Goal: Task Accomplishment & Management: Use online tool/utility

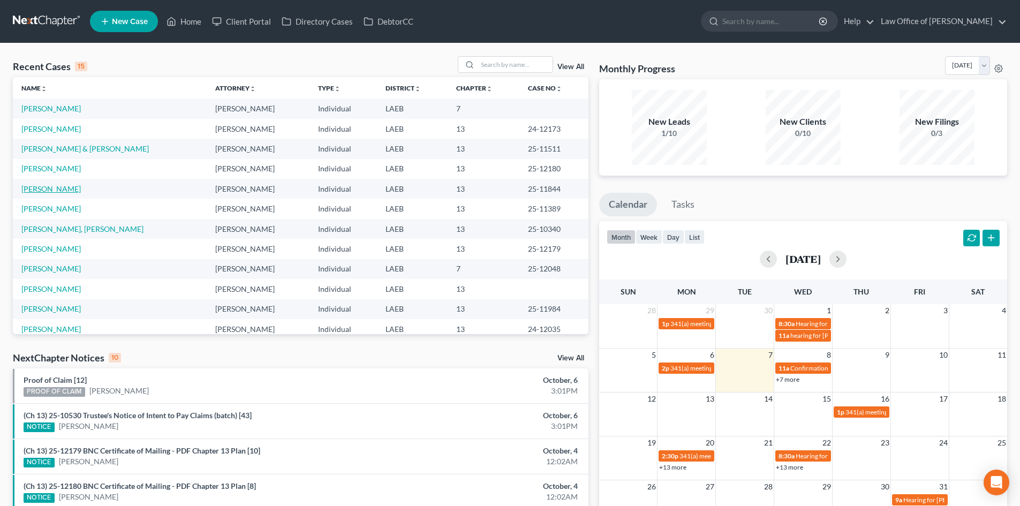
click at [42, 189] on link "[PERSON_NAME]" at bounding box center [50, 188] width 59 height 9
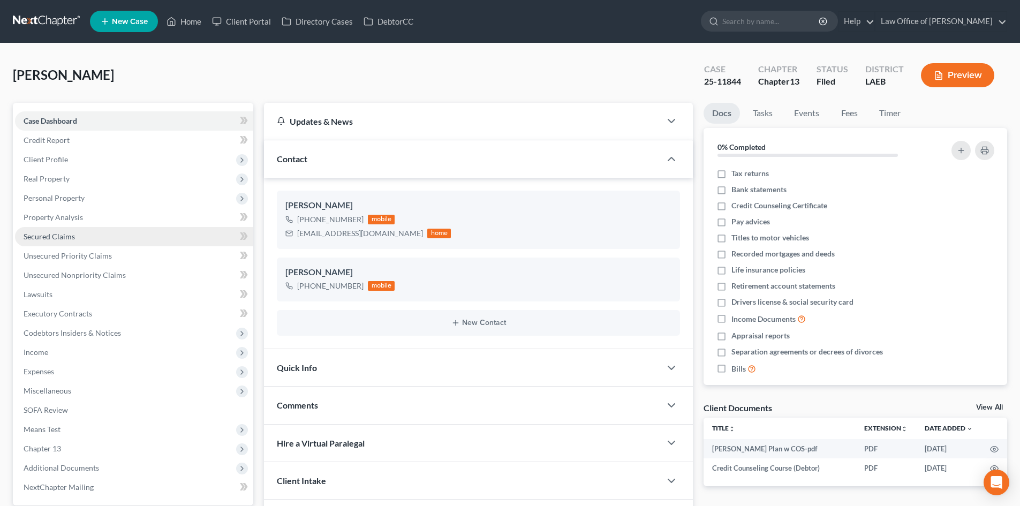
click at [71, 238] on span "Secured Claims" at bounding box center [49, 236] width 51 height 9
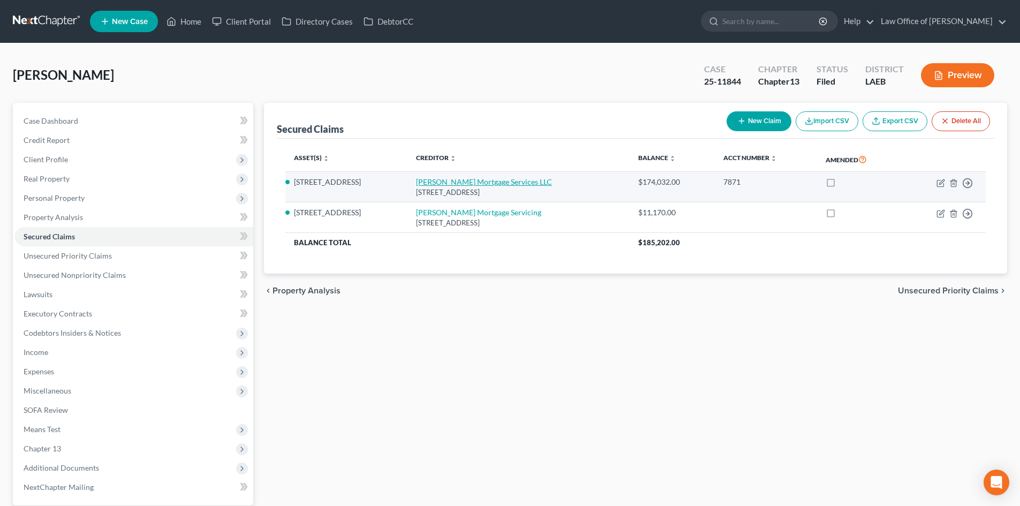
click at [459, 181] on link "Carrington Mortgage Services LLC" at bounding box center [484, 181] width 136 height 9
select select "15"
select select "2"
select select "4"
select select "0"
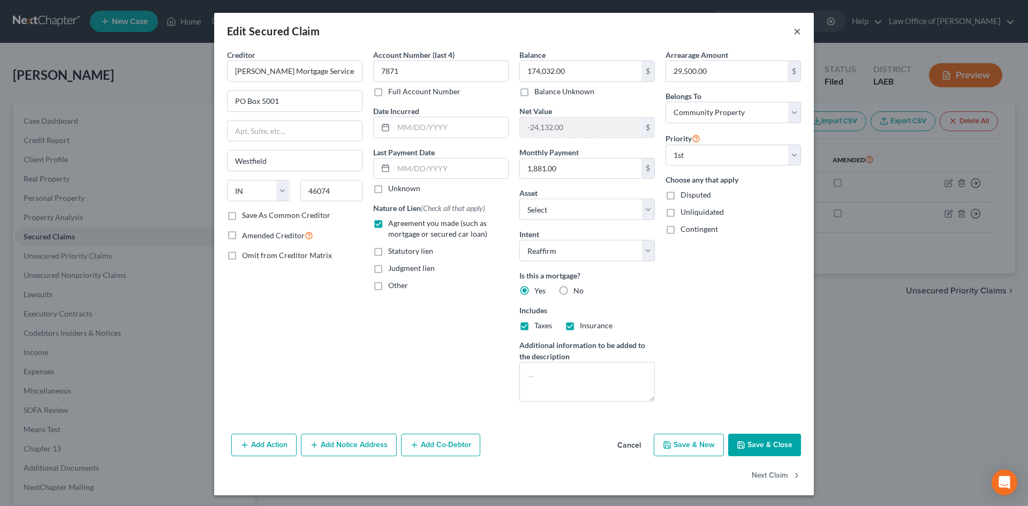
click at [793, 33] on button "×" at bounding box center [796, 31] width 7 height 13
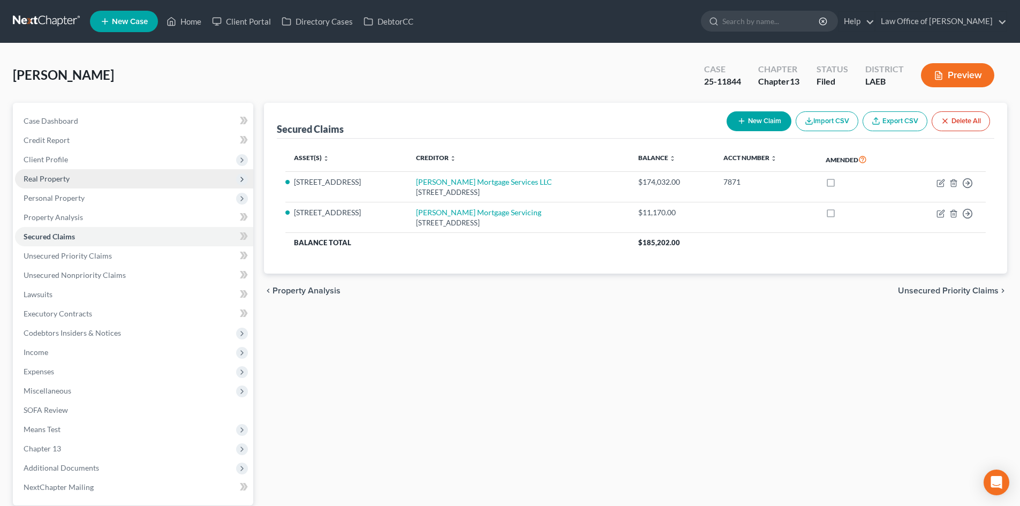
click at [51, 176] on span "Real Property" at bounding box center [47, 178] width 46 height 9
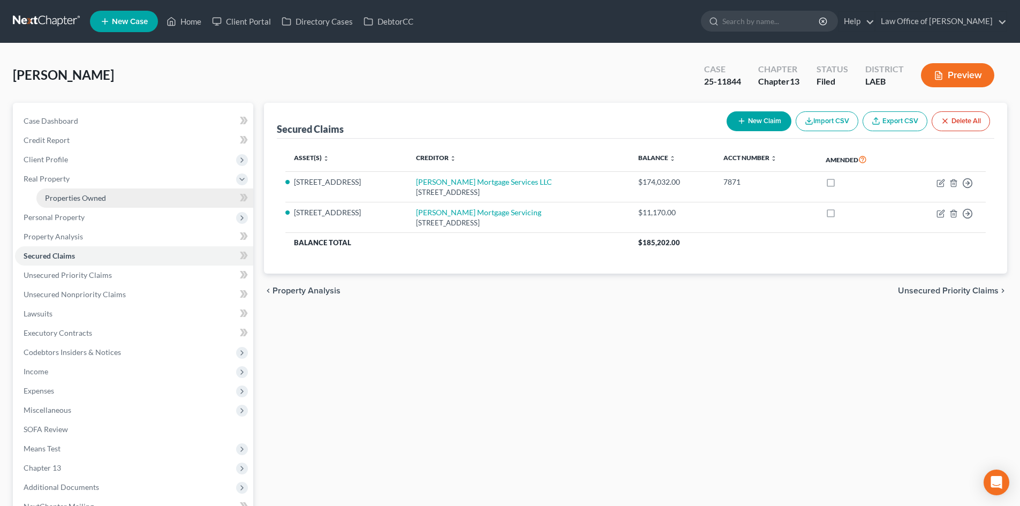
click at [53, 199] on span "Properties Owned" at bounding box center [75, 197] width 61 height 9
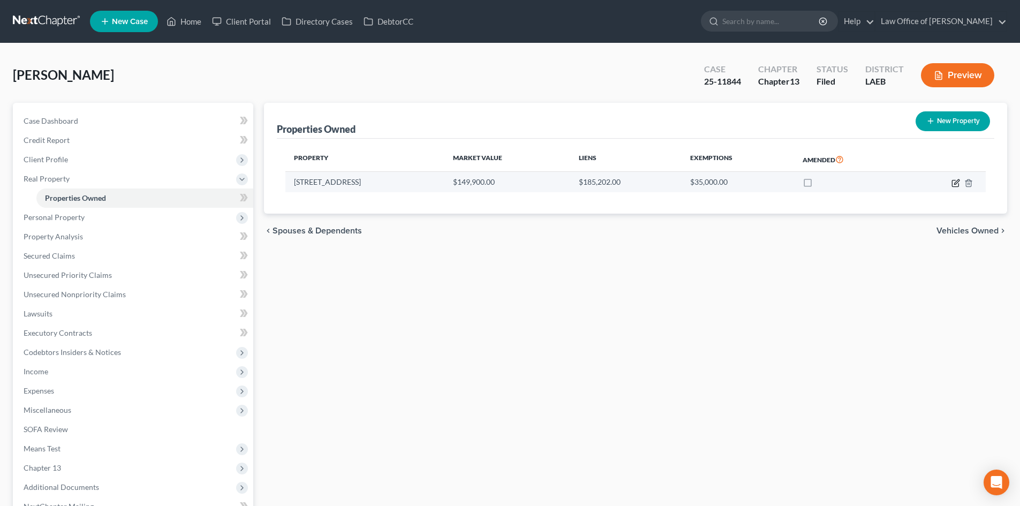
click at [957, 184] on icon "button" at bounding box center [955, 183] width 9 height 9
select select "19"
select select "4"
select select "0"
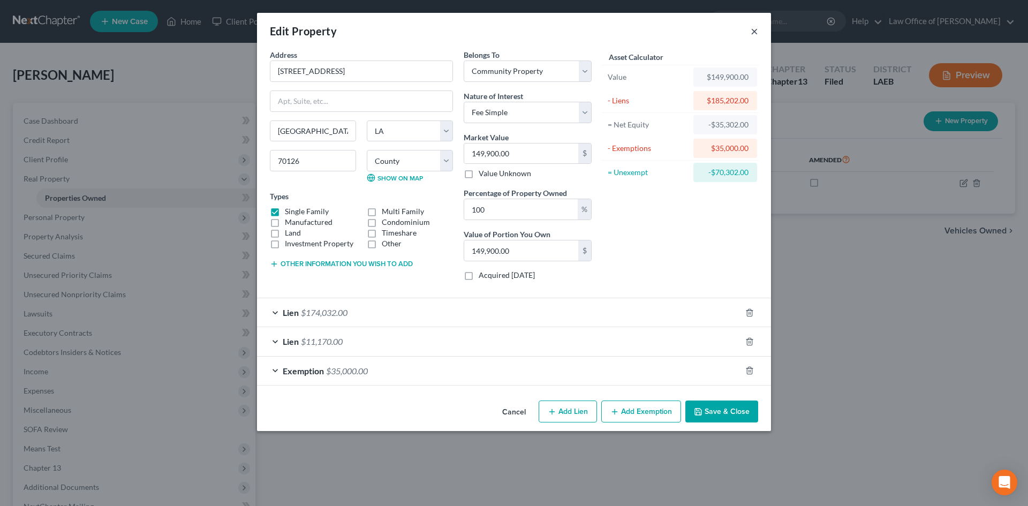
click at [756, 35] on button "×" at bounding box center [753, 31] width 7 height 13
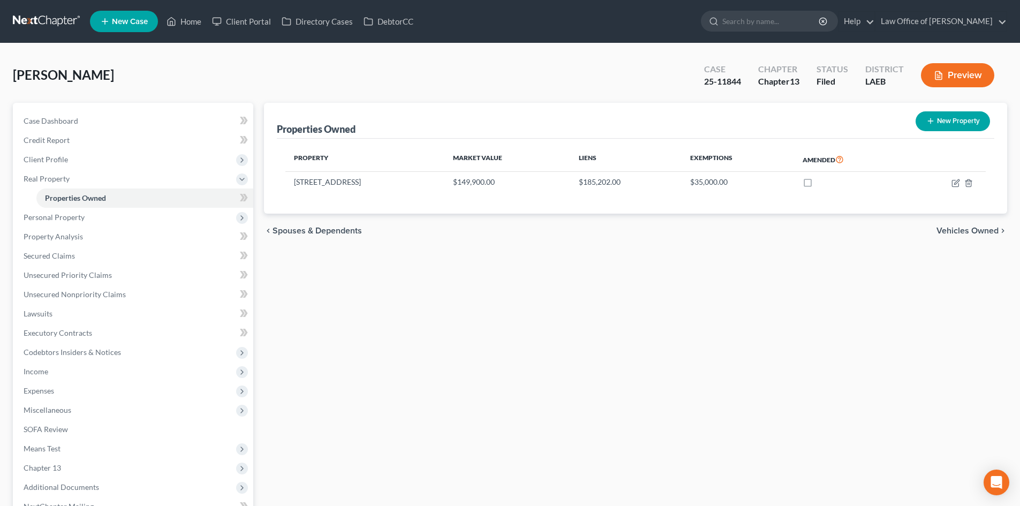
click at [28, 27] on link at bounding box center [47, 21] width 69 height 19
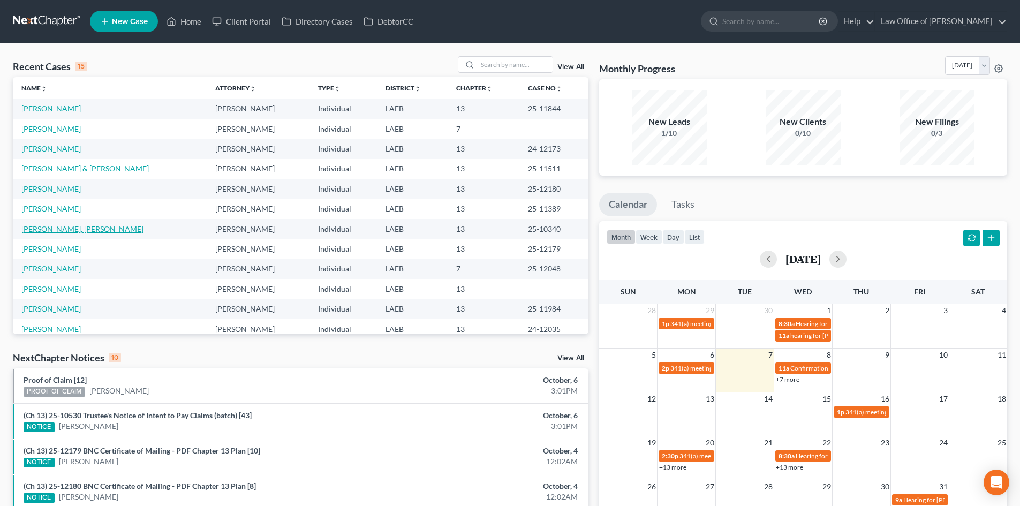
click at [42, 230] on link "[PERSON_NAME], [PERSON_NAME]" at bounding box center [82, 228] width 122 height 9
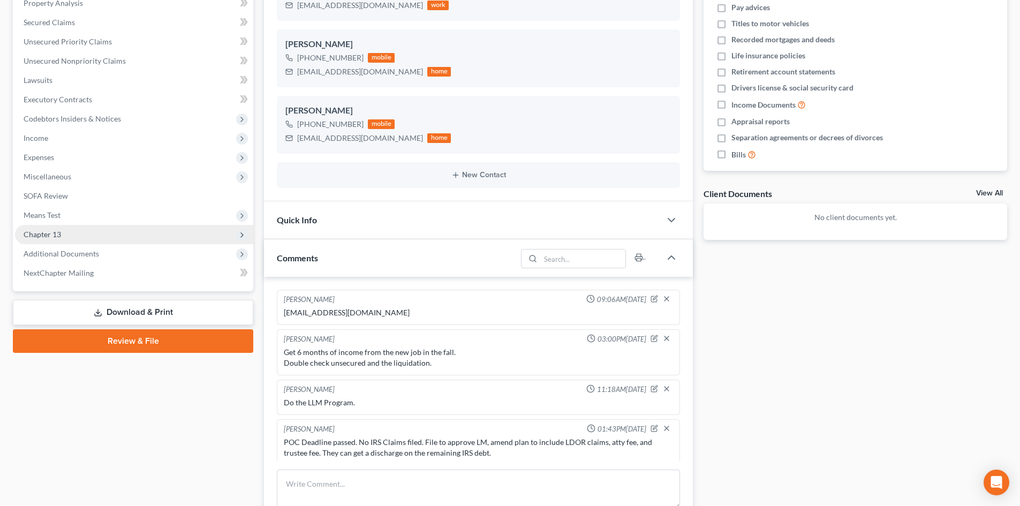
scroll to position [4, 0]
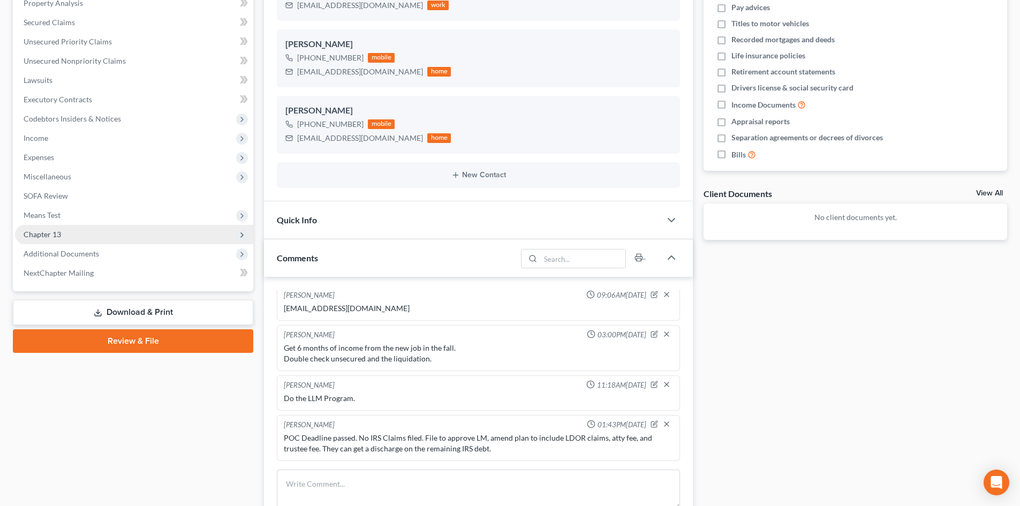
click at [43, 234] on span "Chapter 13" at bounding box center [42, 234] width 37 height 9
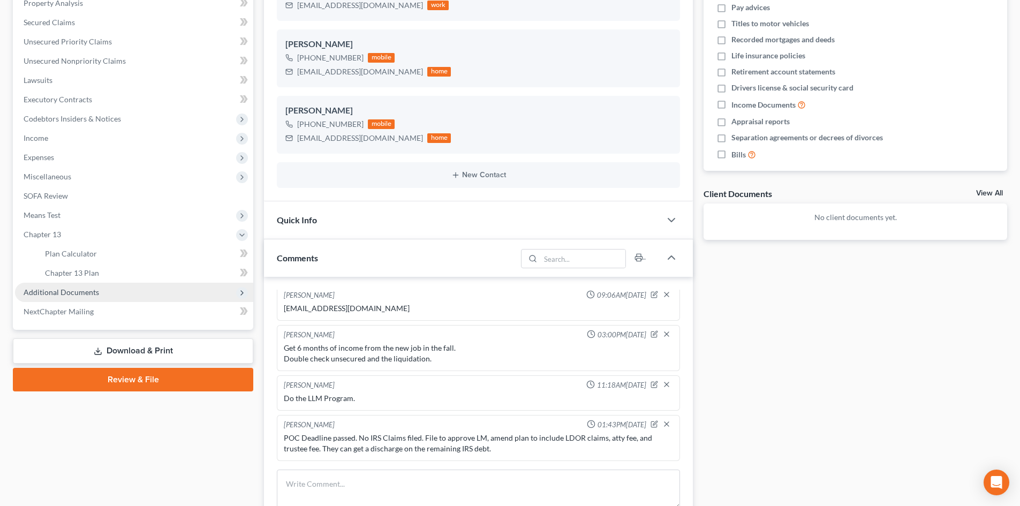
click at [52, 292] on span "Additional Documents" at bounding box center [61, 291] width 75 height 9
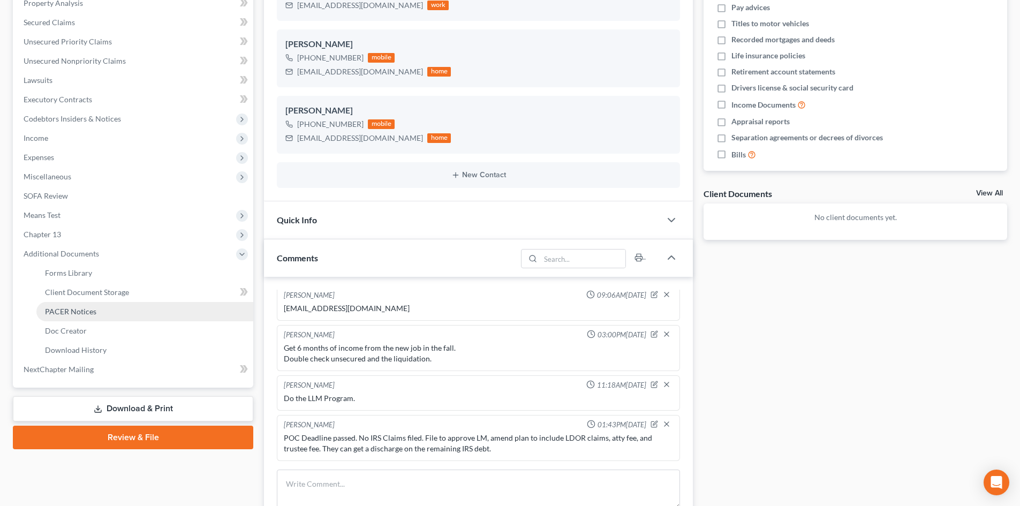
click at [71, 316] on link "PACER Notices" at bounding box center [144, 311] width 217 height 19
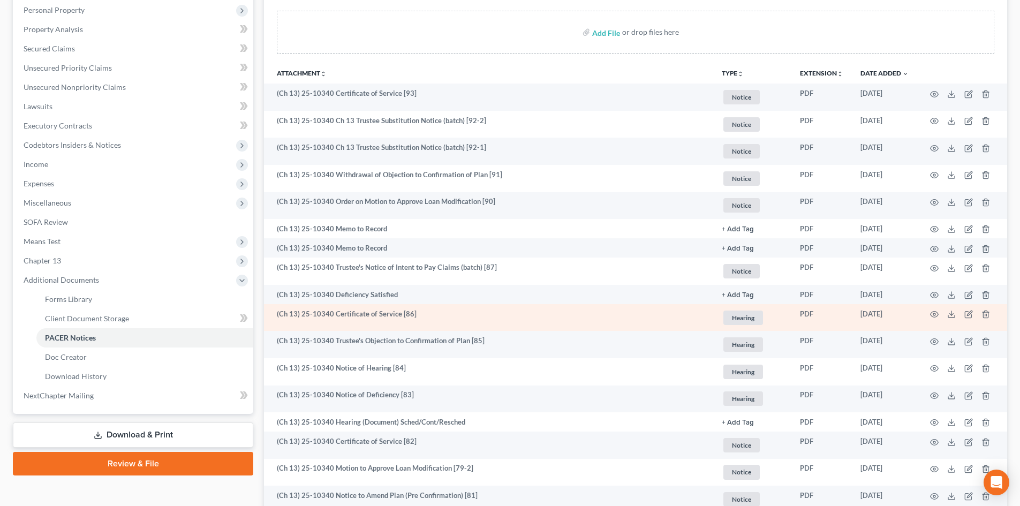
scroll to position [214, 0]
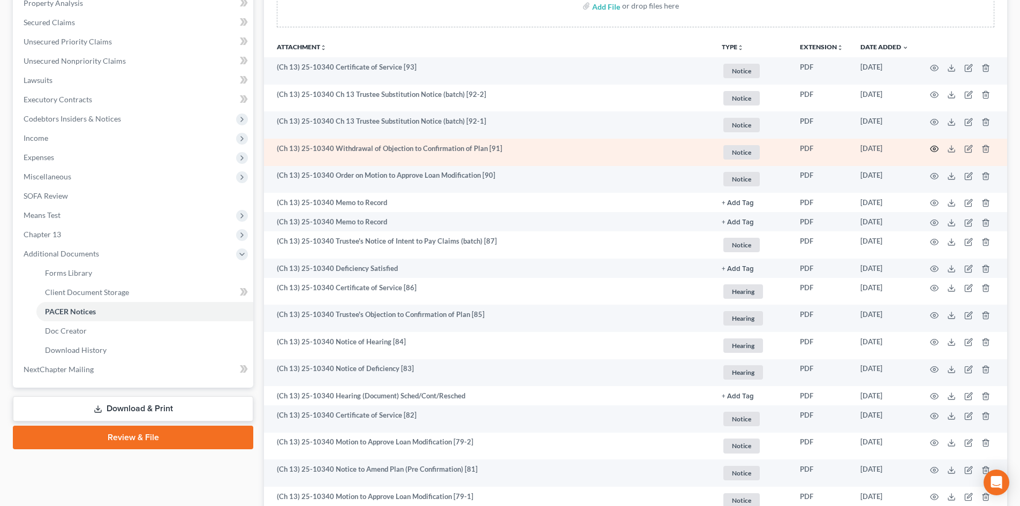
click at [933, 148] on circle "button" at bounding box center [934, 149] width 2 height 2
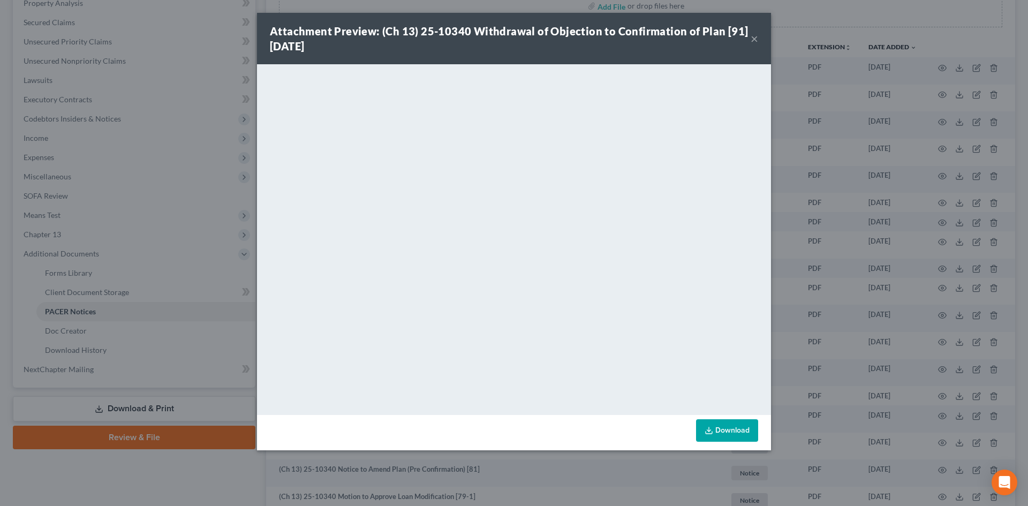
click at [753, 37] on button "×" at bounding box center [753, 38] width 7 height 13
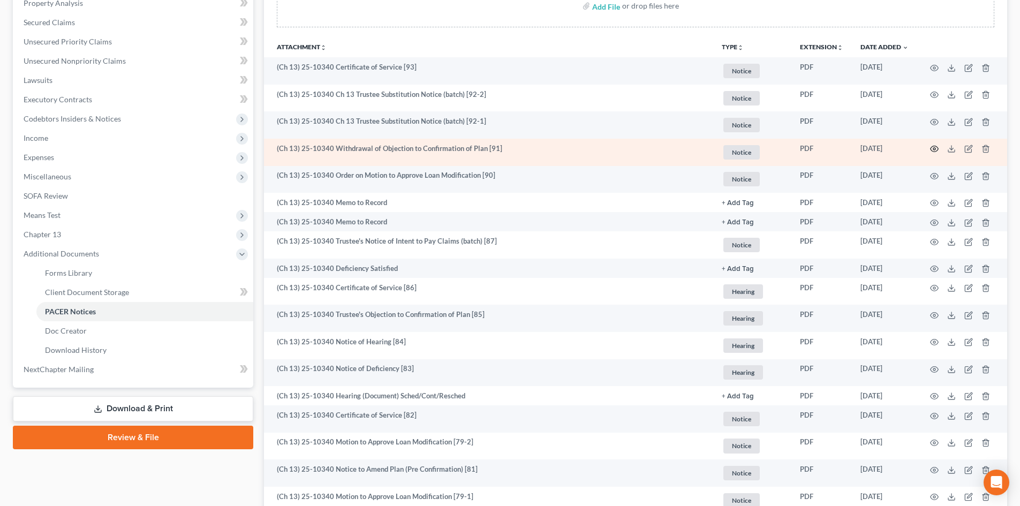
click at [936, 149] on icon "button" at bounding box center [934, 149] width 9 height 9
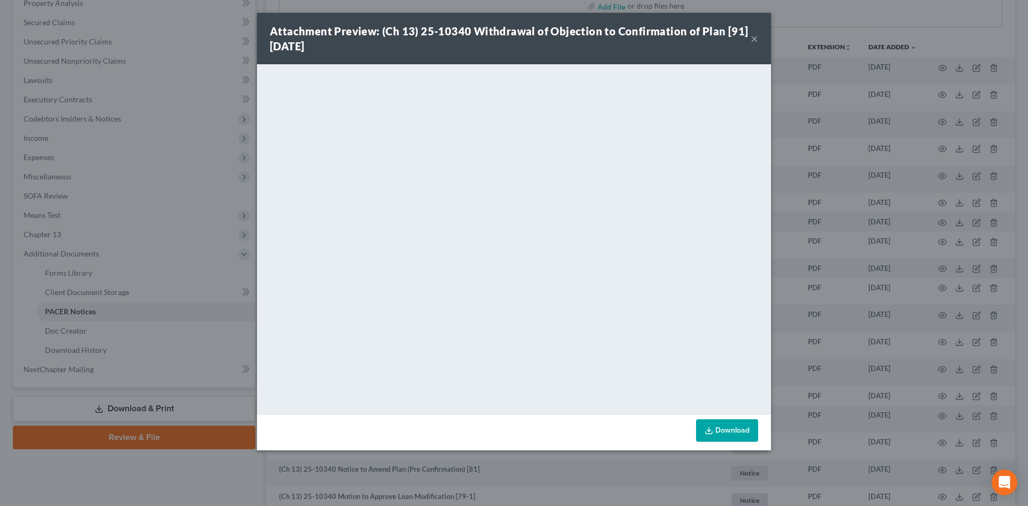
click at [755, 39] on button "×" at bounding box center [753, 38] width 7 height 13
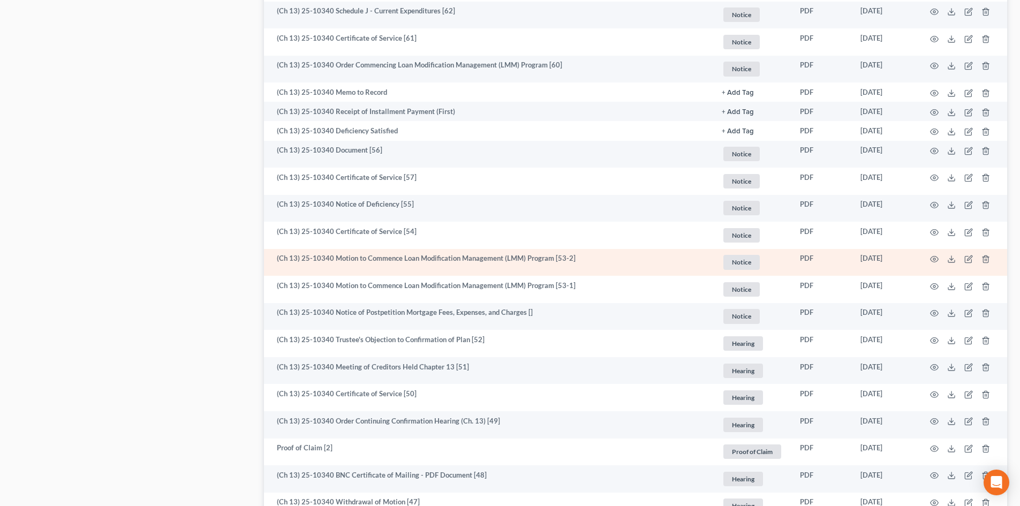
scroll to position [1285, 0]
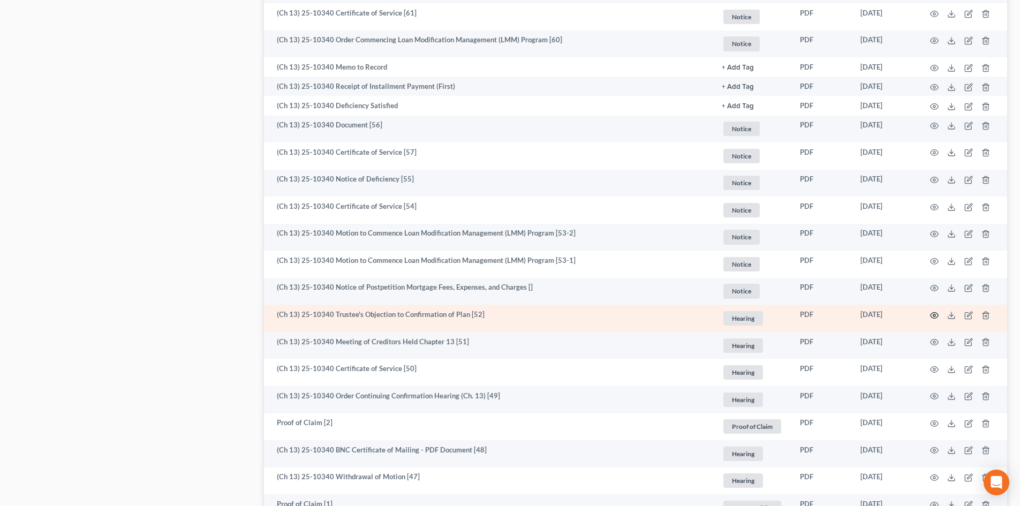
click at [932, 317] on icon "button" at bounding box center [934, 315] width 9 height 9
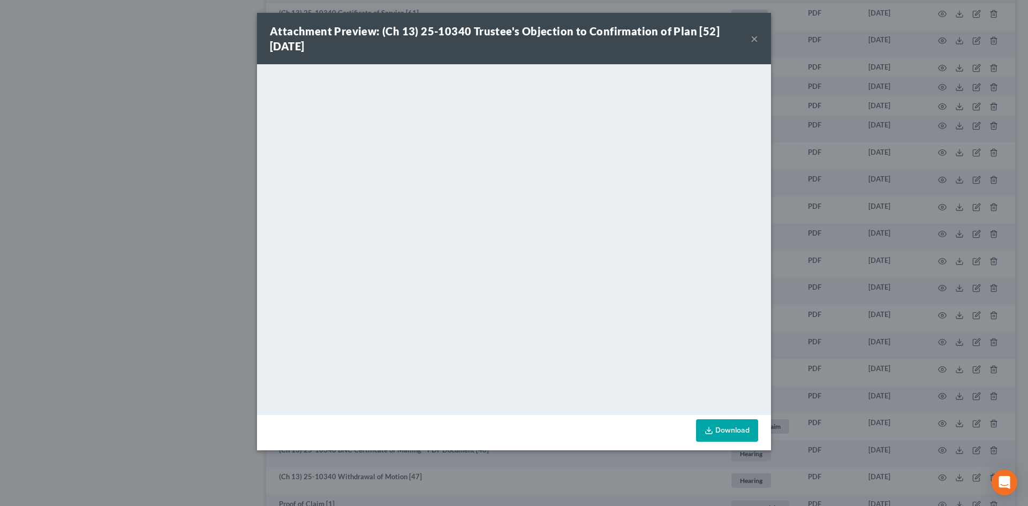
click at [754, 43] on button "×" at bounding box center [753, 38] width 7 height 13
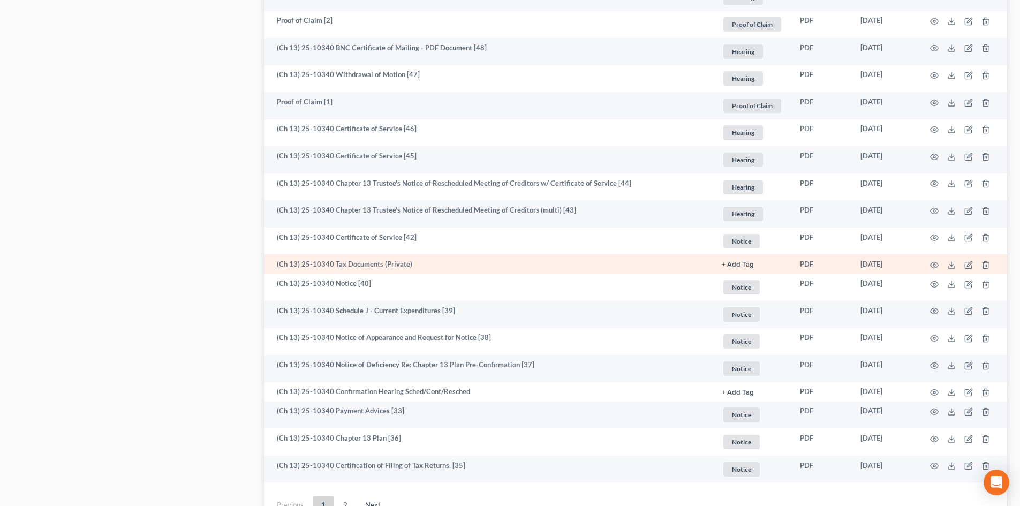
scroll to position [1713, 0]
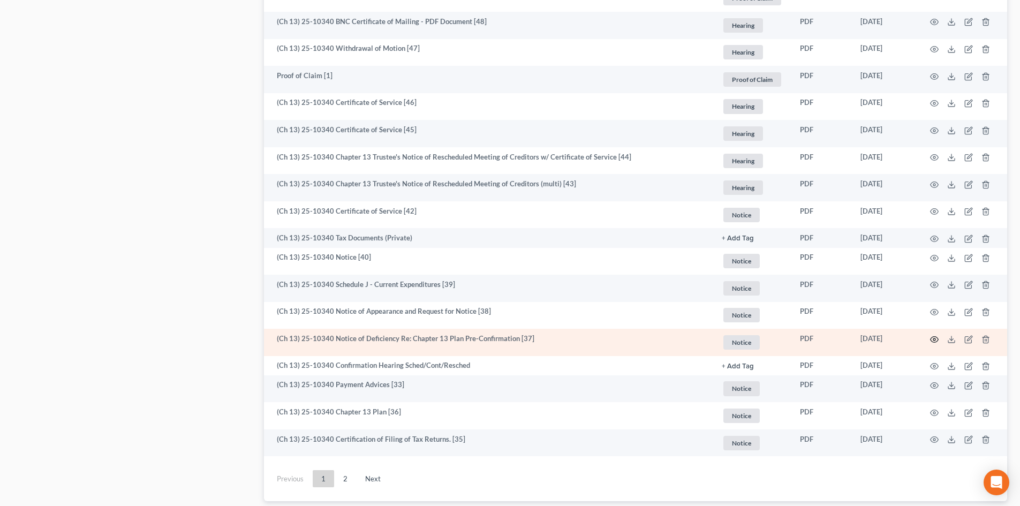
click at [934, 340] on circle "button" at bounding box center [934, 339] width 2 height 2
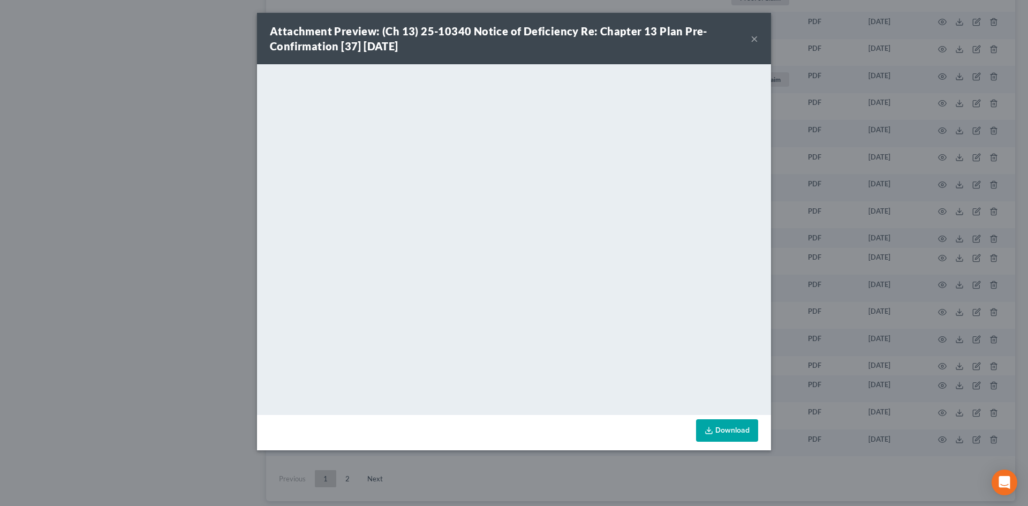
click at [753, 39] on button "×" at bounding box center [753, 38] width 7 height 13
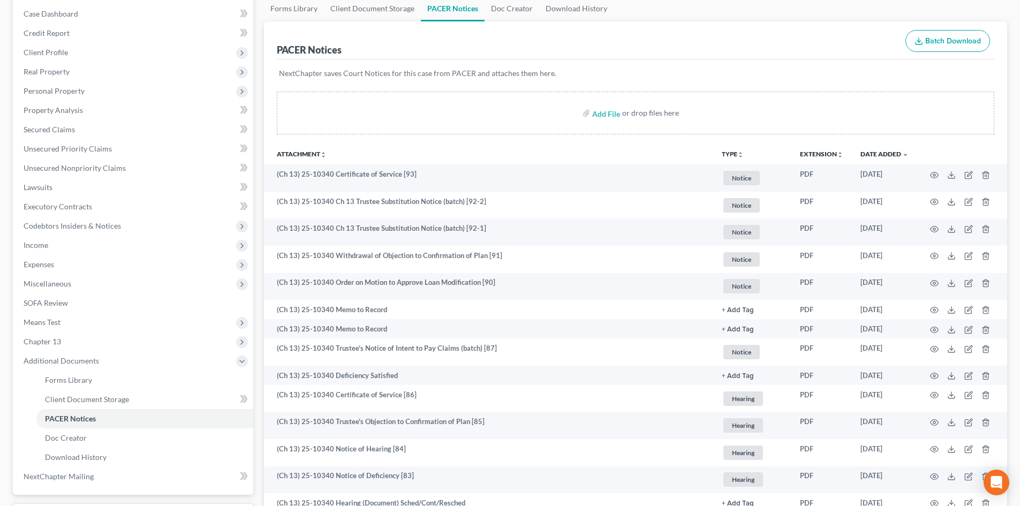
scroll to position [0, 0]
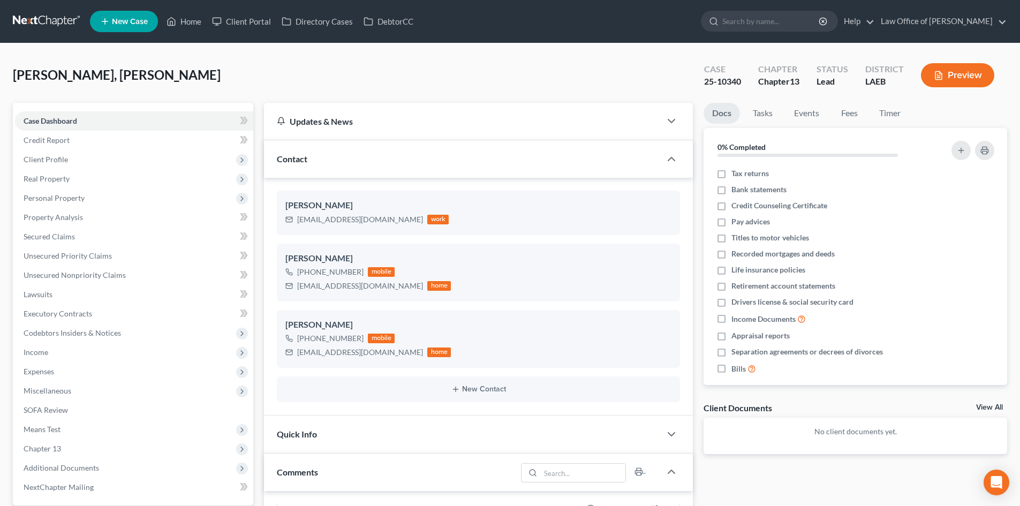
click at [28, 20] on link at bounding box center [47, 21] width 69 height 19
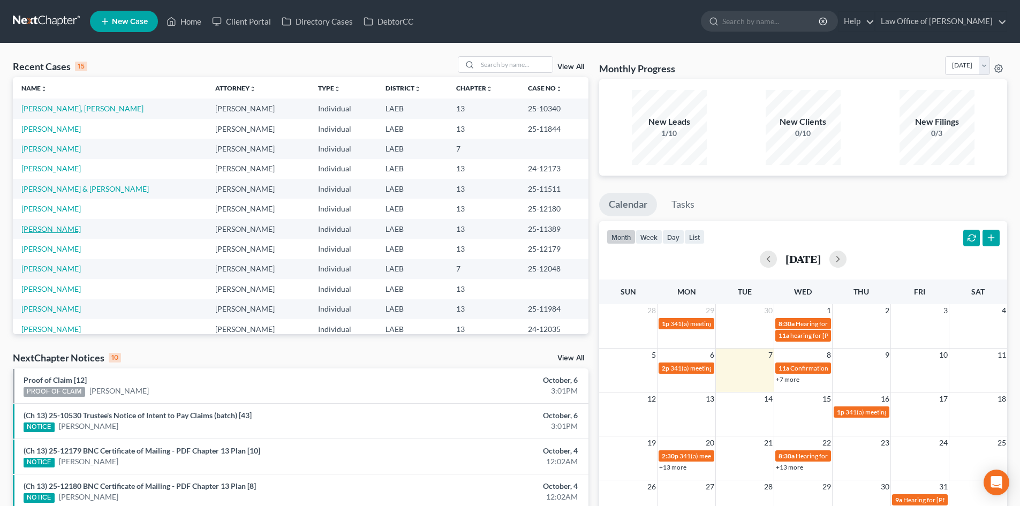
click at [43, 227] on link "[PERSON_NAME]" at bounding box center [50, 228] width 59 height 9
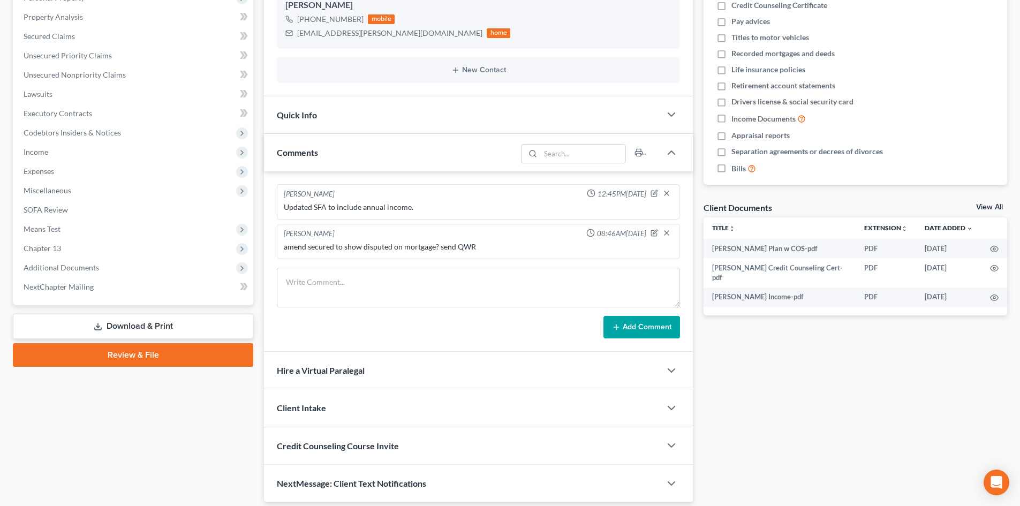
scroll to position [214, 0]
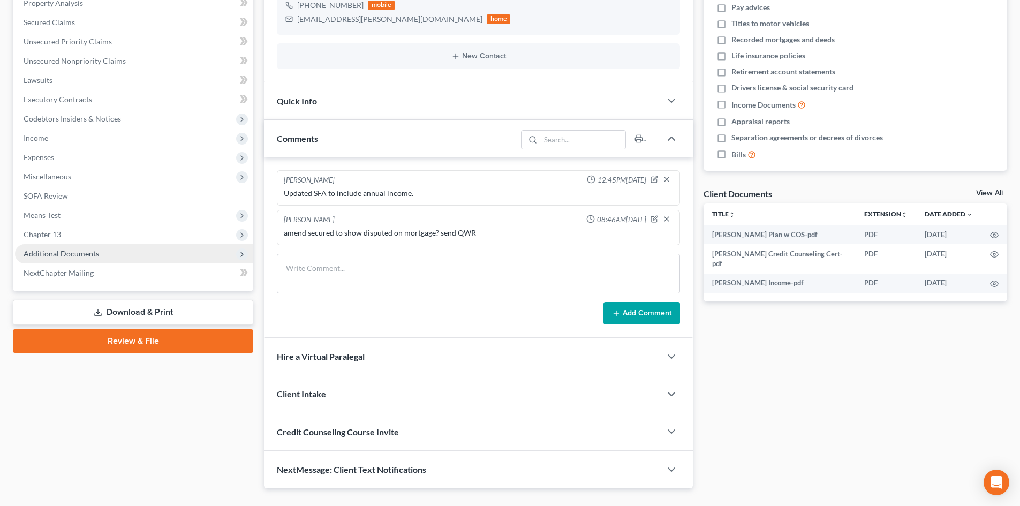
click at [54, 254] on span "Additional Documents" at bounding box center [61, 253] width 75 height 9
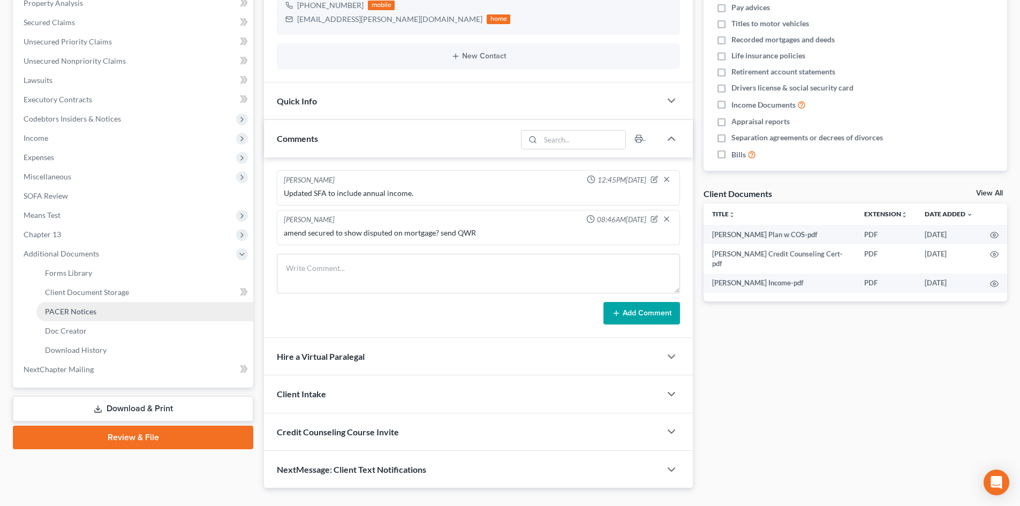
click at [75, 311] on span "PACER Notices" at bounding box center [70, 311] width 51 height 9
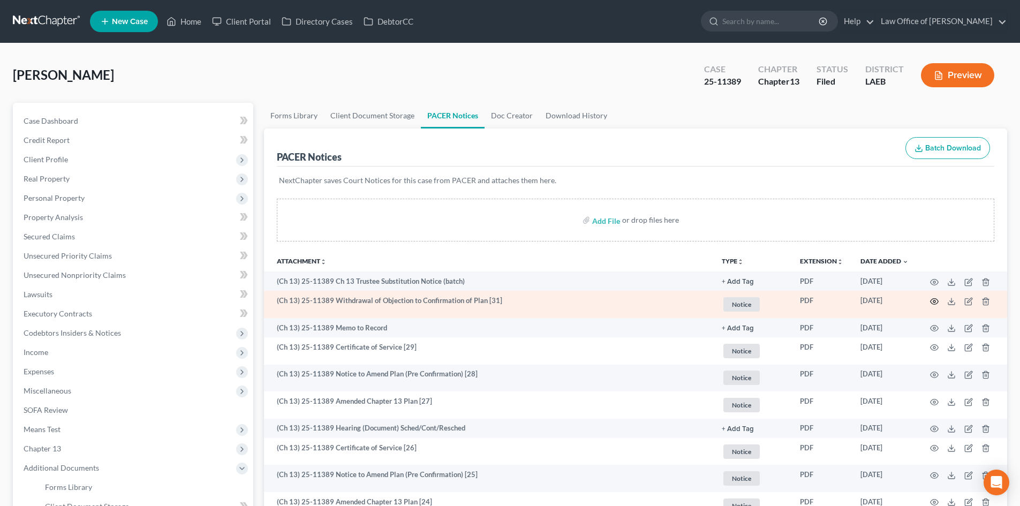
click at [935, 302] on circle "button" at bounding box center [934, 301] width 2 height 2
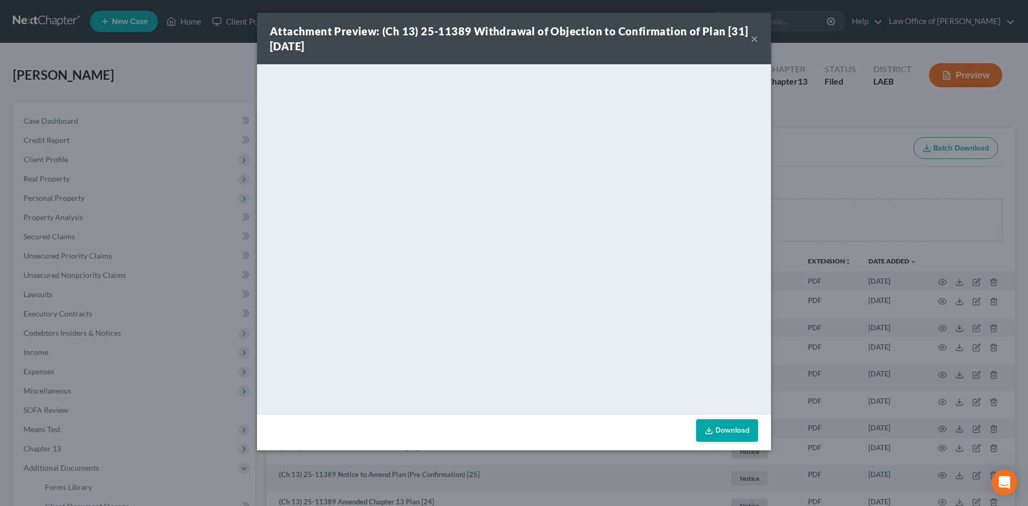
click at [755, 38] on button "×" at bounding box center [753, 38] width 7 height 13
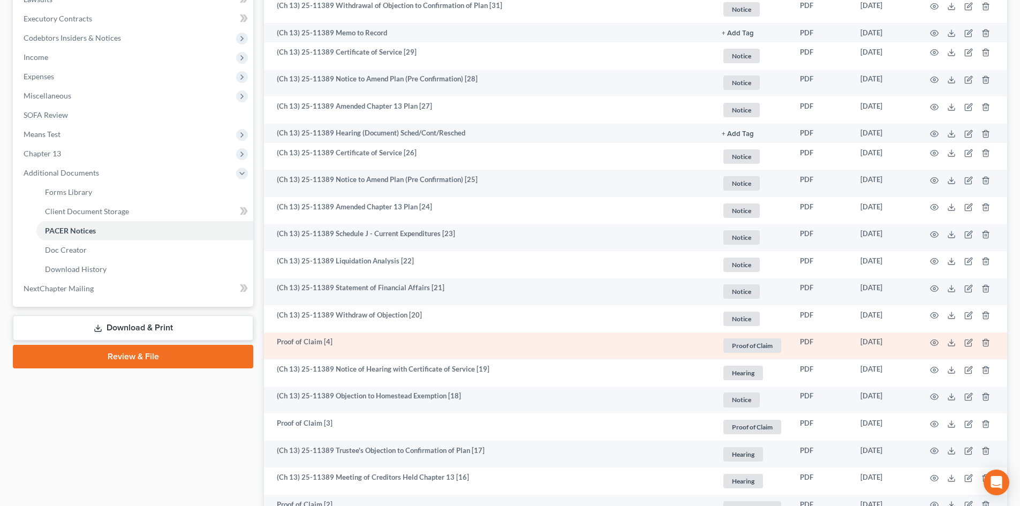
scroll to position [321, 0]
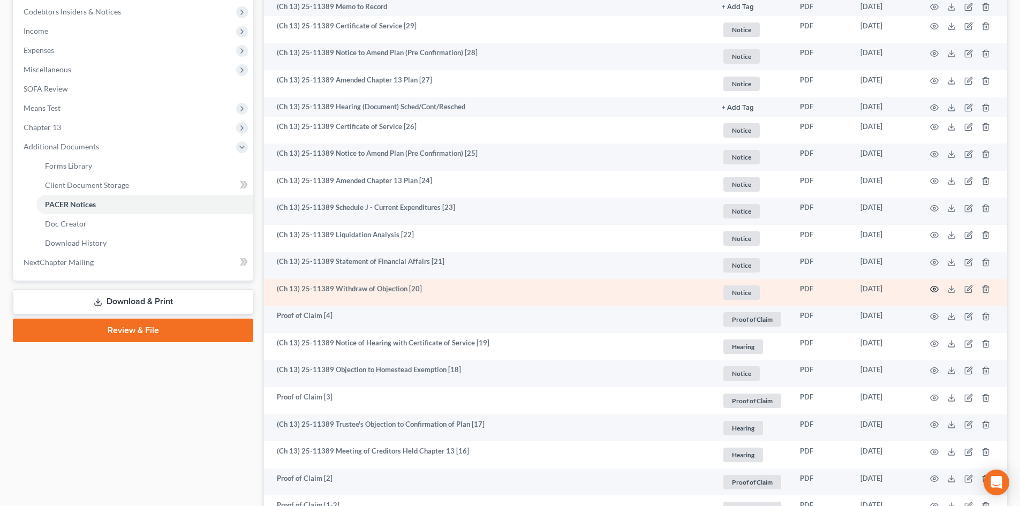
click at [934, 290] on circle "button" at bounding box center [934, 289] width 2 height 2
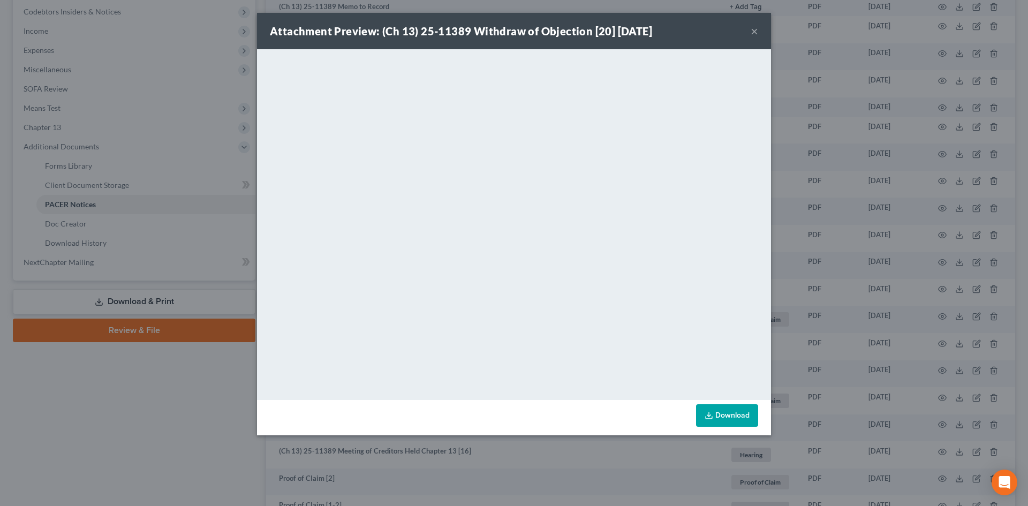
click at [755, 36] on button "×" at bounding box center [753, 31] width 7 height 13
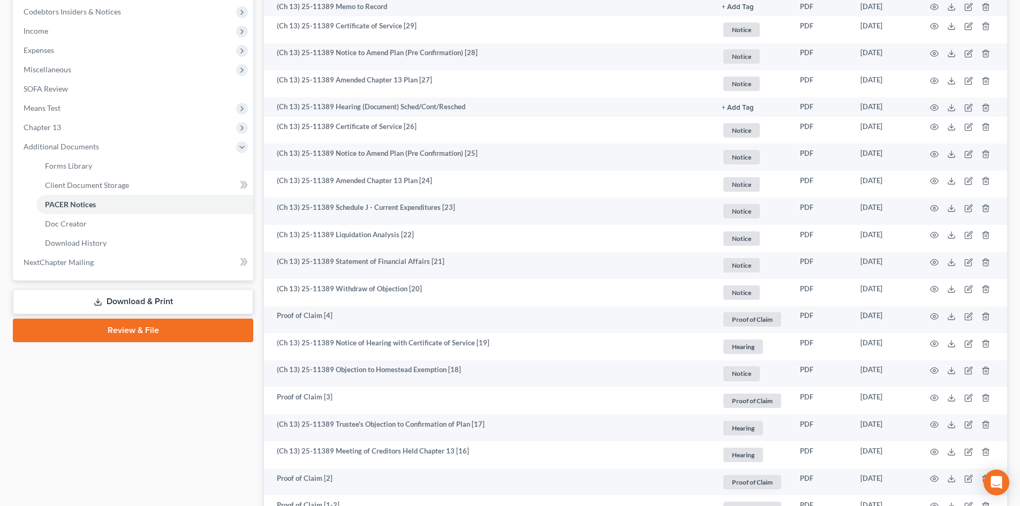
scroll to position [0, 0]
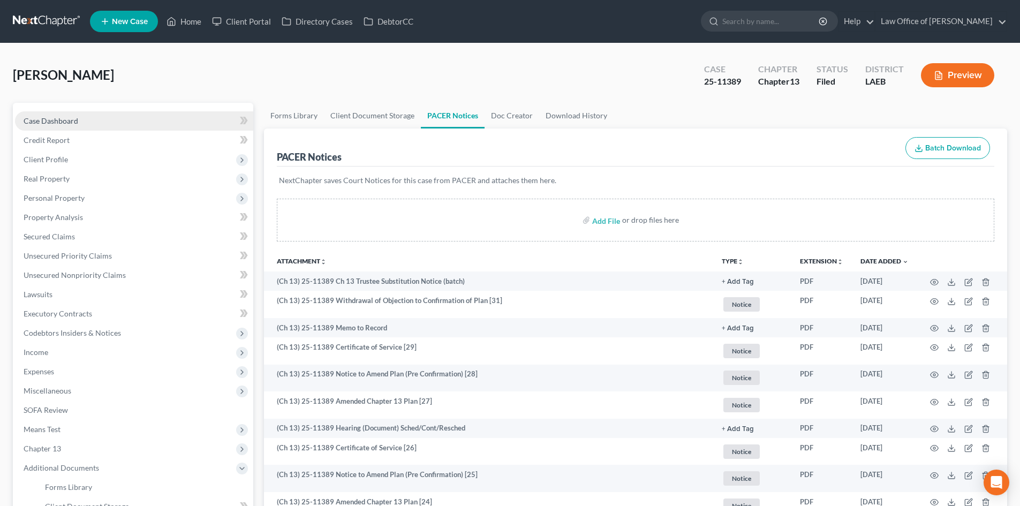
click at [44, 120] on span "Case Dashboard" at bounding box center [51, 120] width 55 height 9
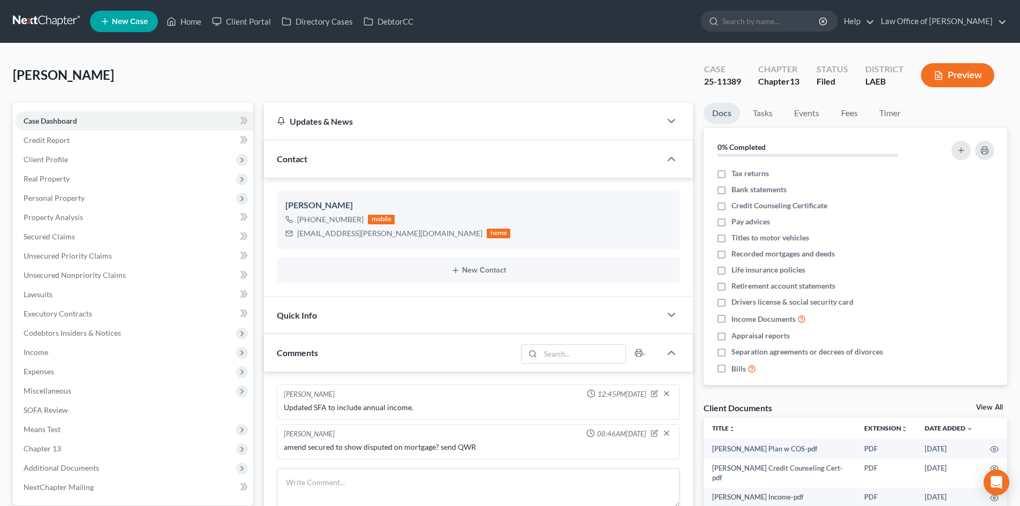
click at [40, 13] on link at bounding box center [47, 21] width 69 height 19
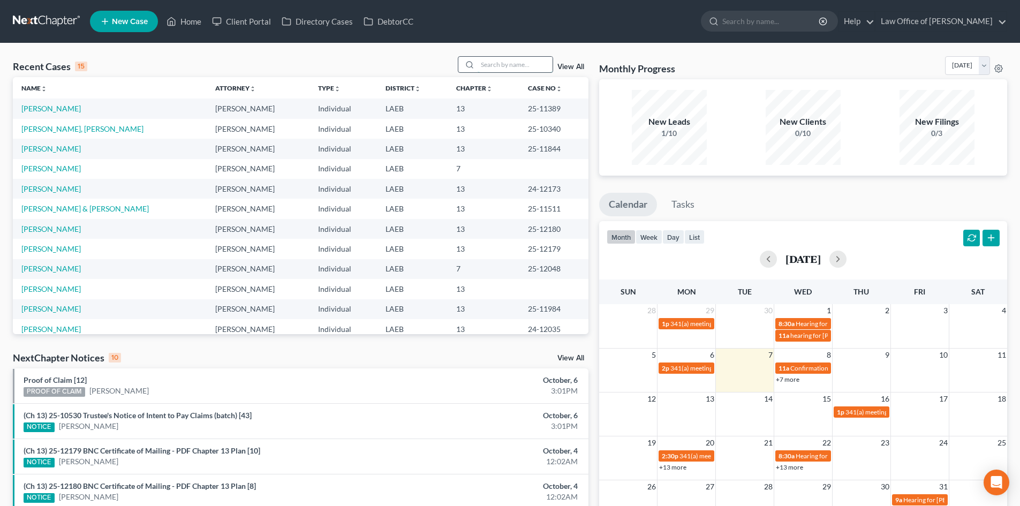
click at [489, 64] on input "search" at bounding box center [514, 65] width 75 height 16
type input "naik"
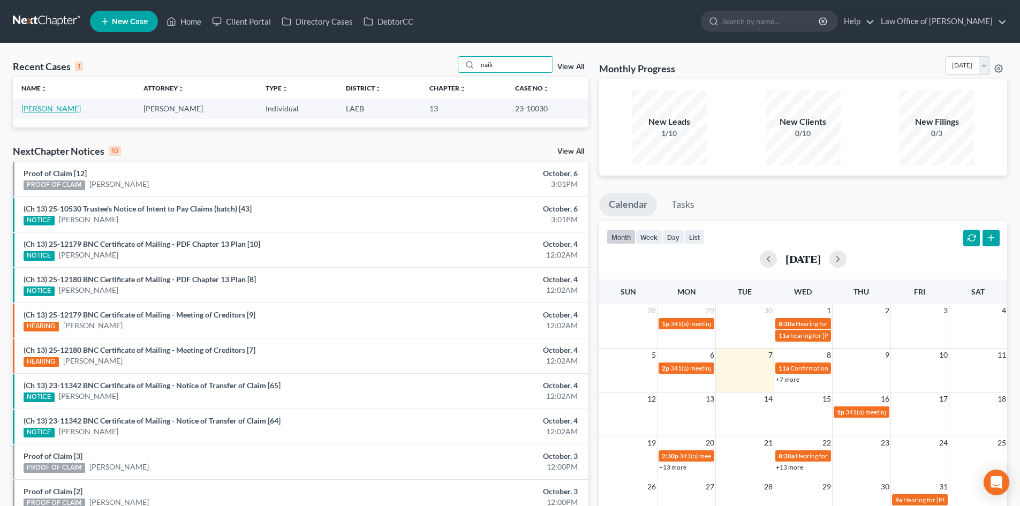
click at [34, 107] on link "Naik, Sunil" at bounding box center [50, 108] width 59 height 9
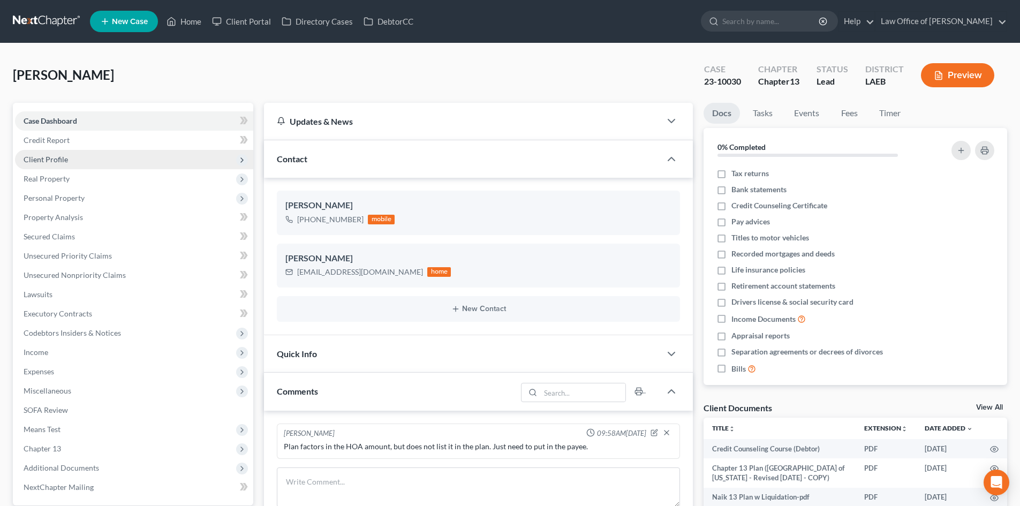
click at [50, 164] on span "Client Profile" at bounding box center [134, 159] width 238 height 19
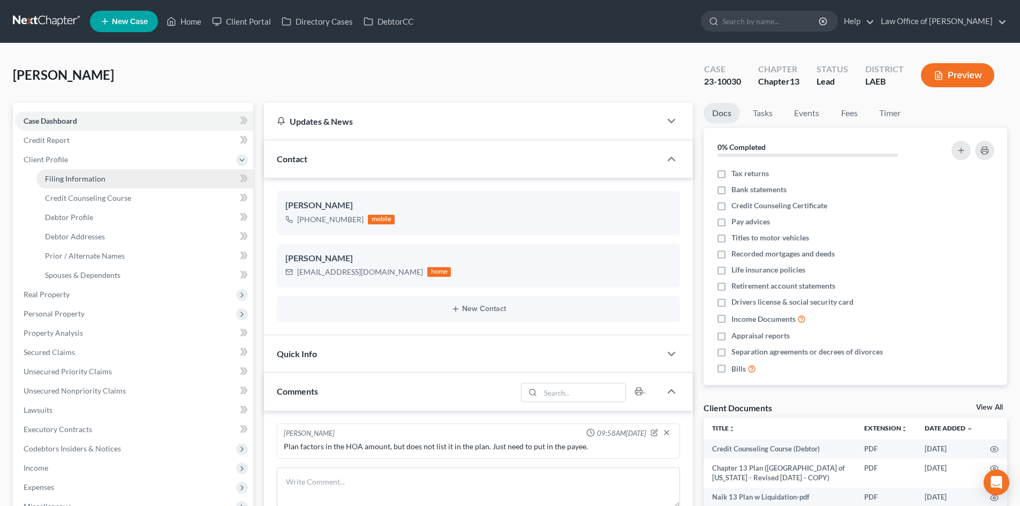
click at [67, 183] on link "Filing Information" at bounding box center [144, 178] width 217 height 19
select select "1"
select select "0"
select select "3"
select select "19"
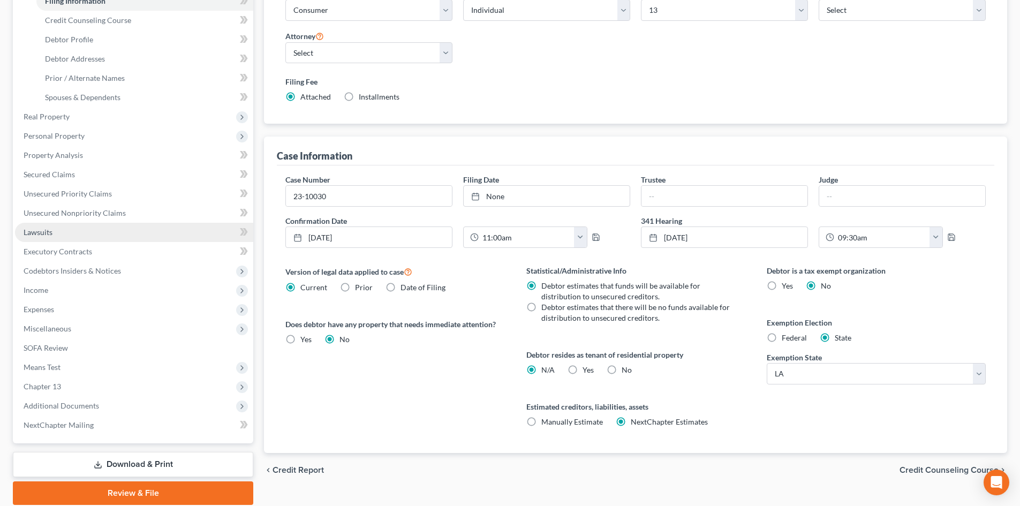
scroll to position [214, 0]
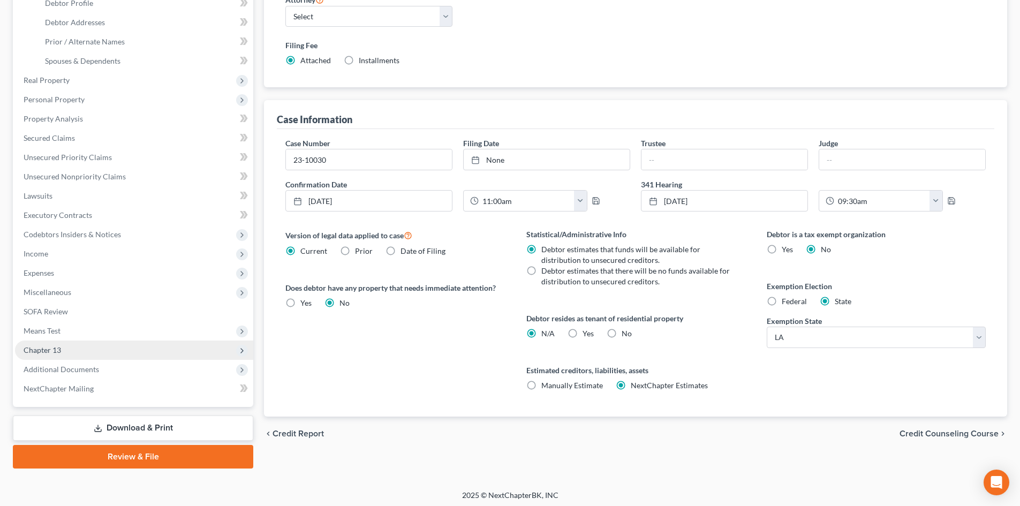
click at [59, 353] on span "Chapter 13" at bounding box center [42, 349] width 37 height 9
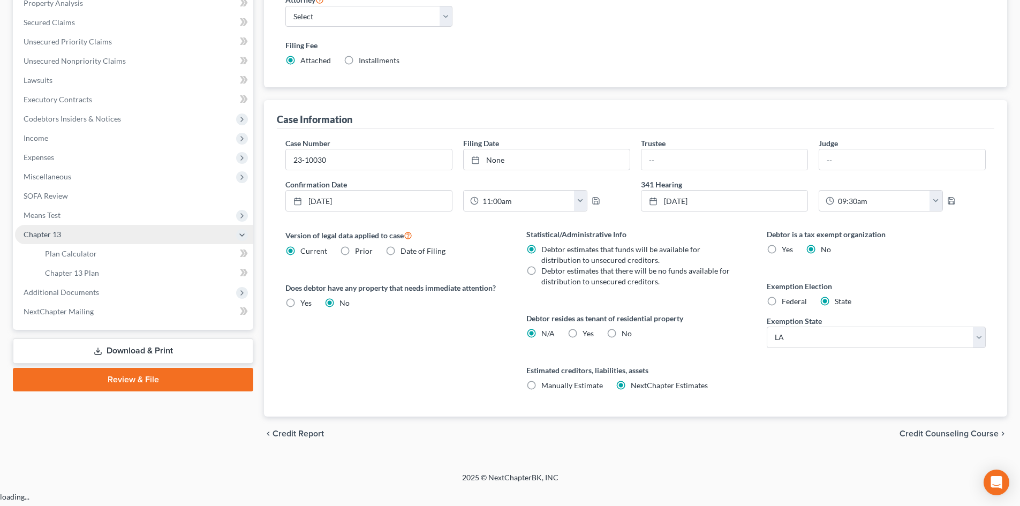
scroll to position [200, 0]
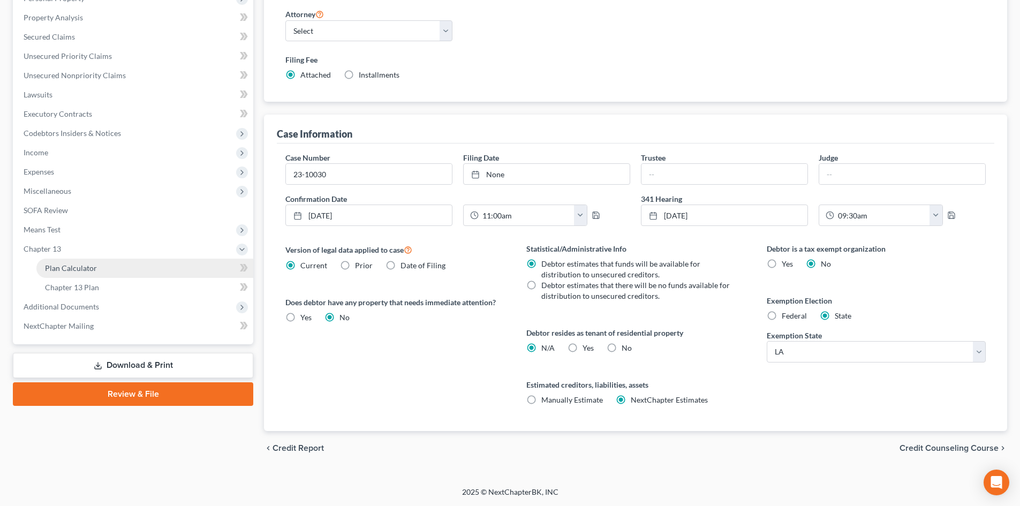
click at [75, 268] on span "Plan Calculator" at bounding box center [71, 267] width 52 height 9
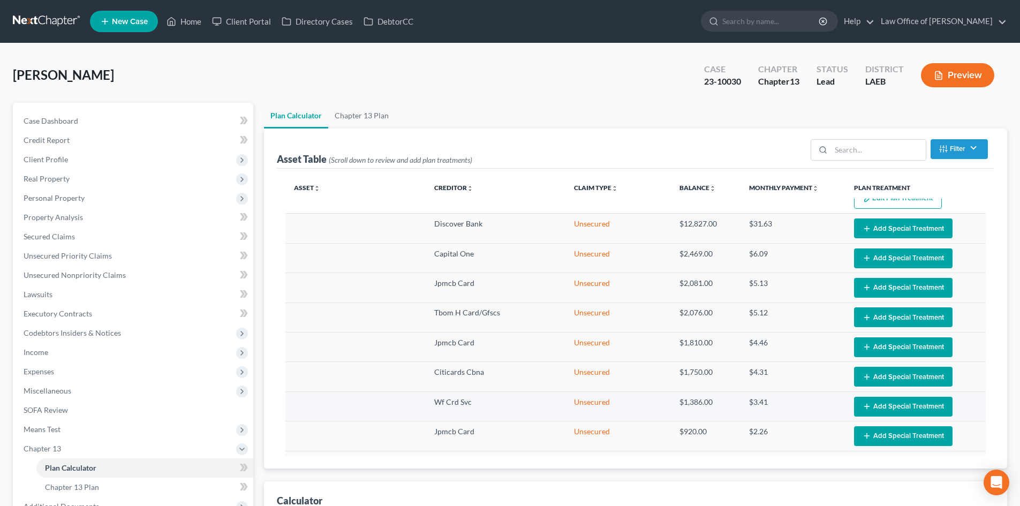
select select "59"
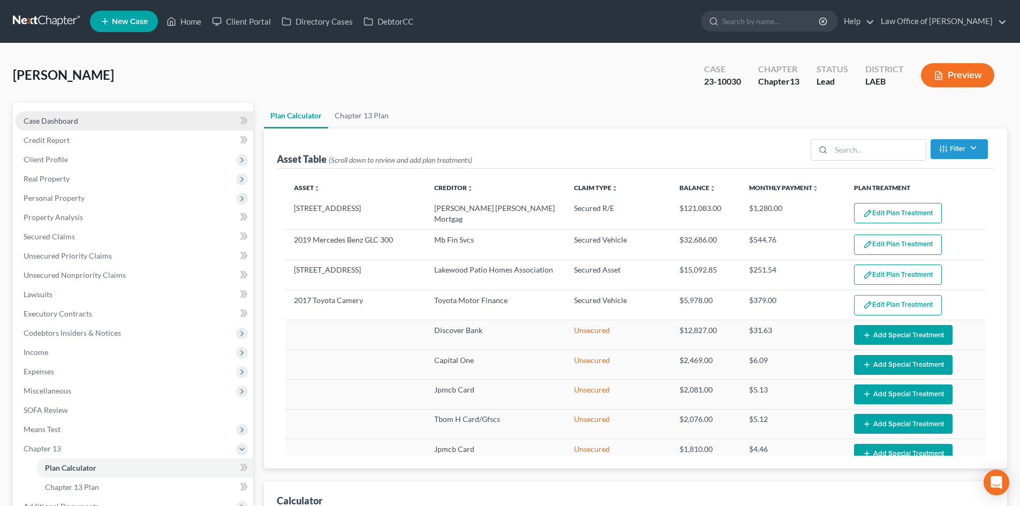
click at [52, 118] on span "Case Dashboard" at bounding box center [51, 120] width 55 height 9
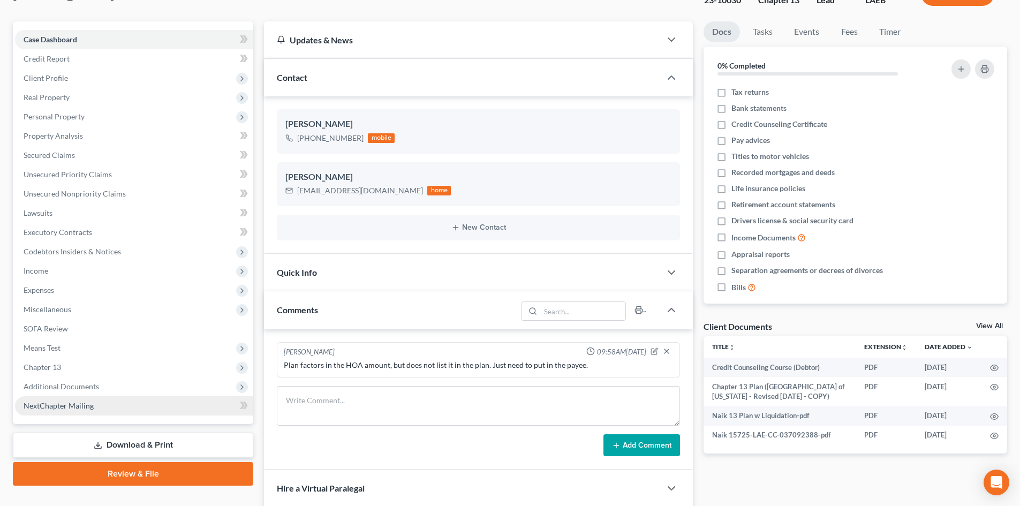
scroll to position [107, 0]
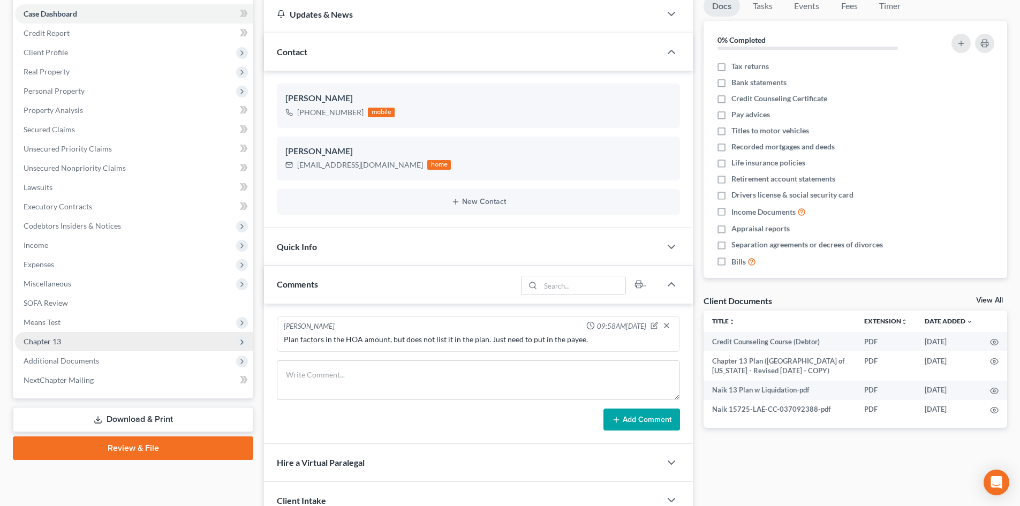
click at [52, 345] on span "Chapter 13" at bounding box center [42, 341] width 37 height 9
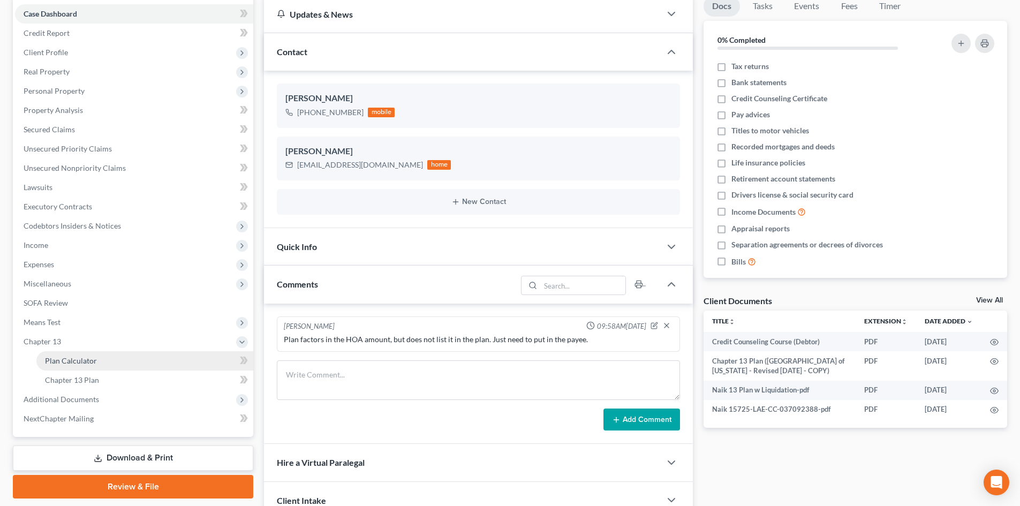
click at [72, 363] on span "Plan Calculator" at bounding box center [71, 360] width 52 height 9
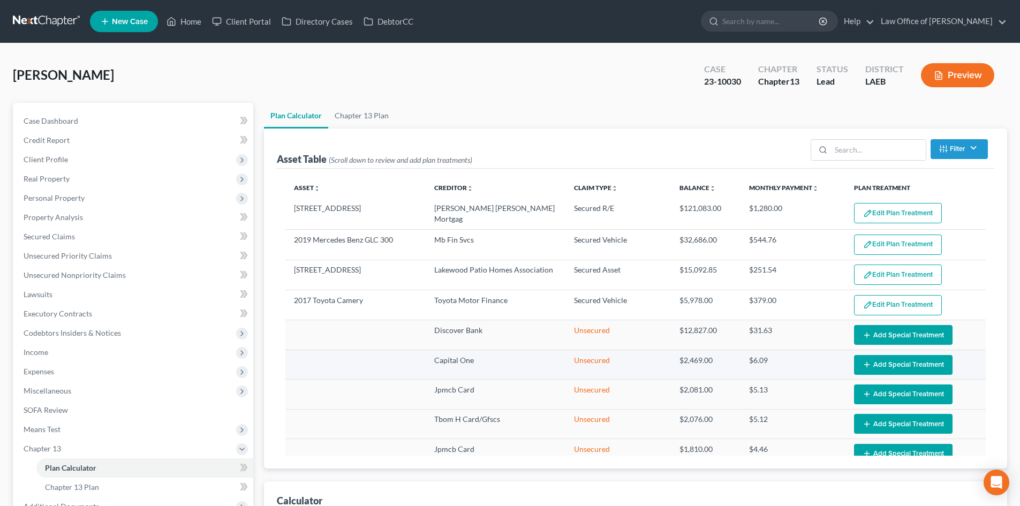
select select "59"
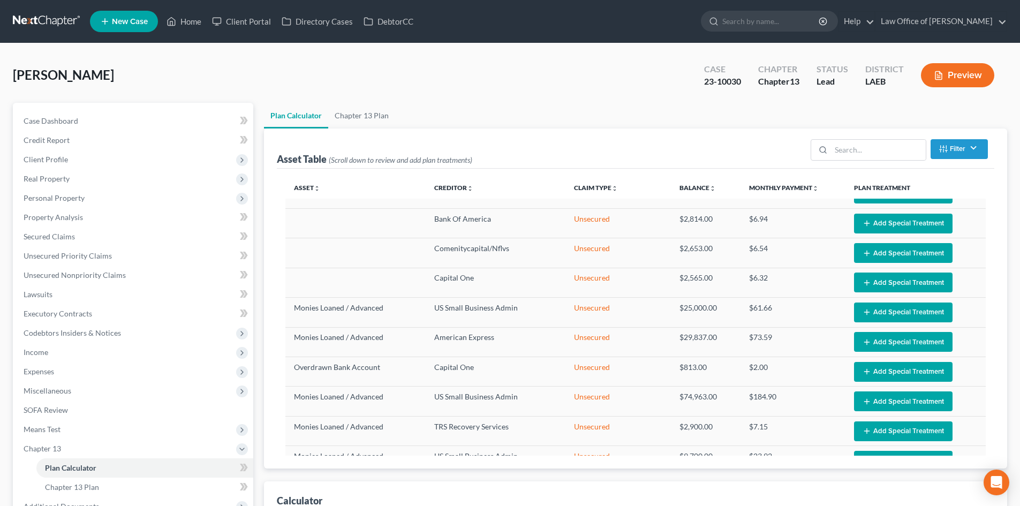
scroll to position [910, 0]
